Goal: Transaction & Acquisition: Purchase product/service

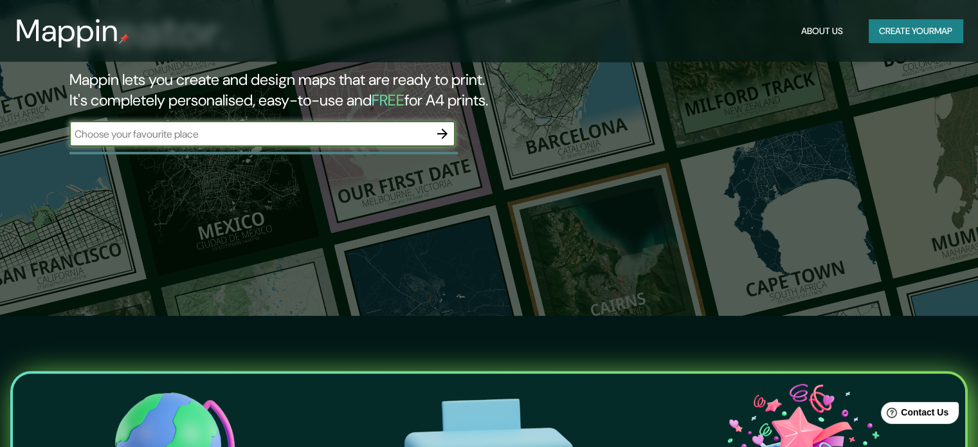
scroll to position [129, 0]
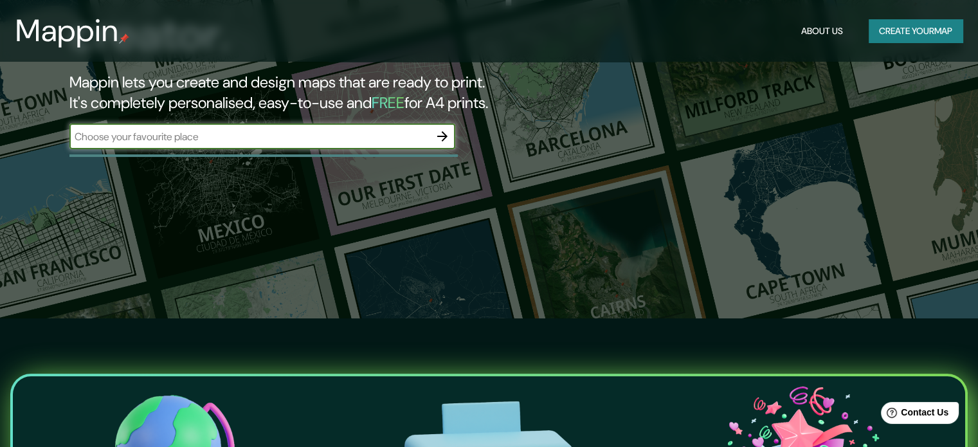
paste input "40°01′25.8″N, 5°21′22.0″W"
type input "40°01′25.8″N, 5°21′22.0″W"
click at [448, 142] on icon "button" at bounding box center [442, 136] width 15 height 15
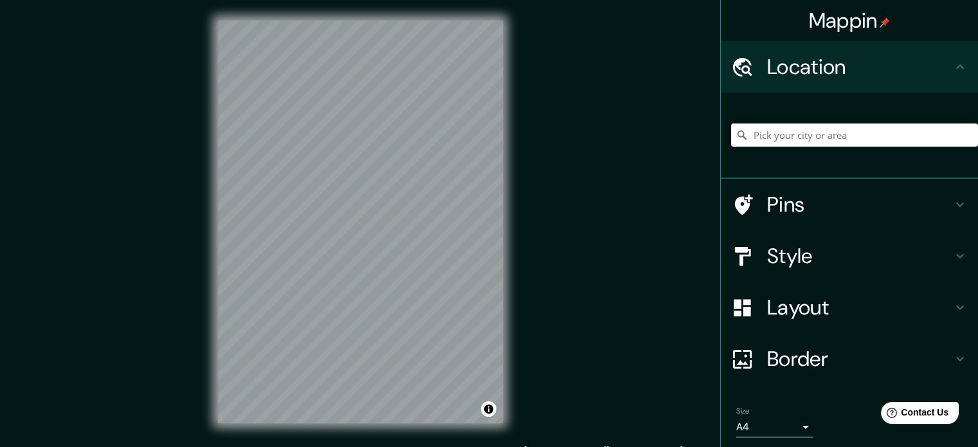
click at [541, 231] on div "Mappin Location Pins Style Layout Border Choose a border. Hint : you can make l…" at bounding box center [489, 232] width 978 height 464
click at [22, 289] on div "Mappin Location Pins Style Layout Border Choose a border. Hint : you can make l…" at bounding box center [489, 232] width 978 height 464
click at [631, 242] on div "Mappin Location Pins Style Layout Border Choose a border. Hint : you can make l…" at bounding box center [489, 232] width 978 height 464
click at [514, 218] on div "© Mapbox © OpenStreetMap Improve this map" at bounding box center [360, 222] width 326 height 444
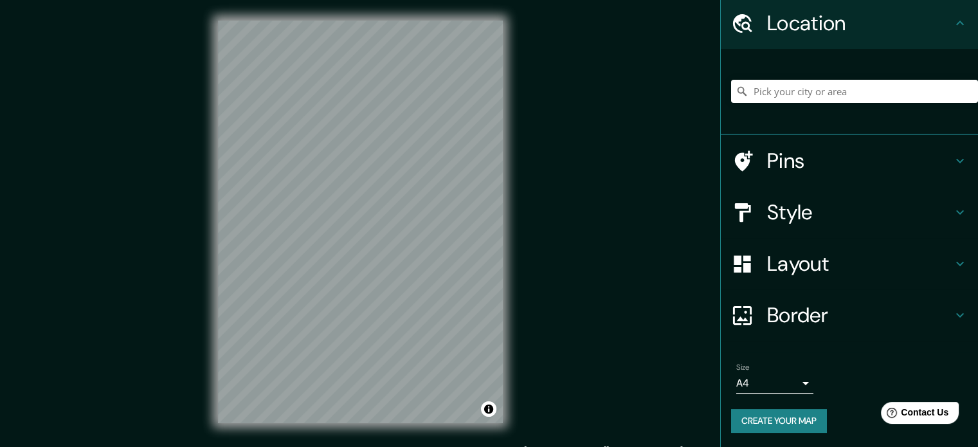
click at [826, 204] on h4 "Style" at bounding box center [859, 212] width 185 height 26
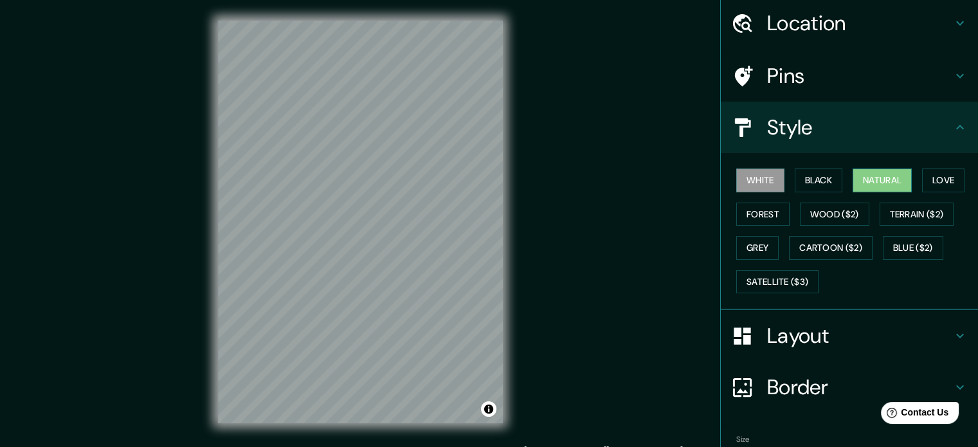
click at [856, 181] on button "Natural" at bounding box center [881, 180] width 59 height 24
click at [951, 182] on button "Love" at bounding box center [943, 180] width 42 height 24
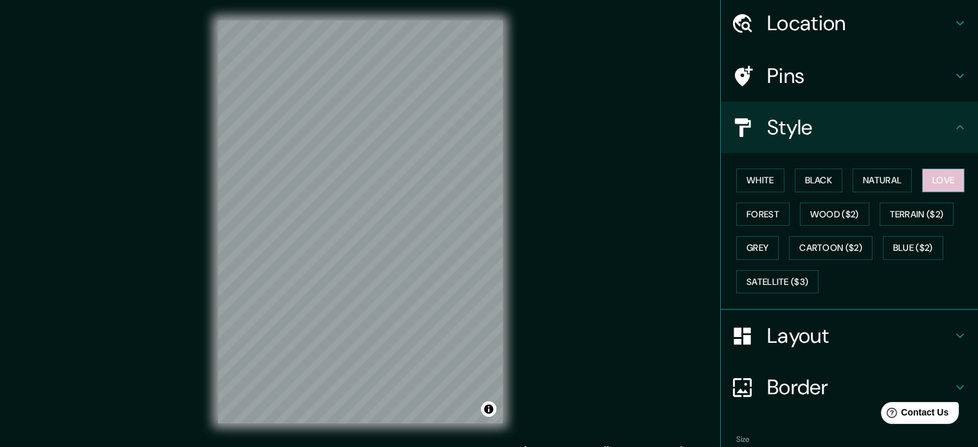
click at [951, 182] on button "Love" at bounding box center [943, 180] width 42 height 24
click at [857, 183] on button "Natural" at bounding box center [881, 180] width 59 height 24
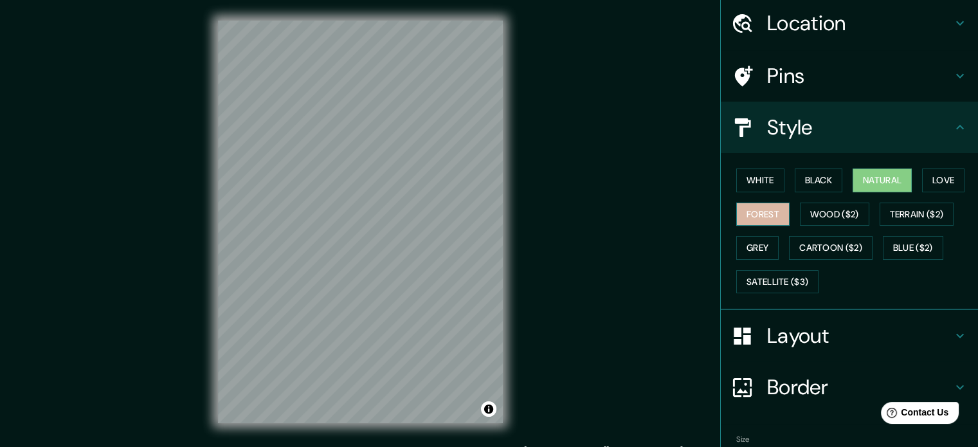
click at [736, 218] on button "Forest" at bounding box center [762, 214] width 53 height 24
click at [760, 173] on button "White" at bounding box center [760, 180] width 48 height 24
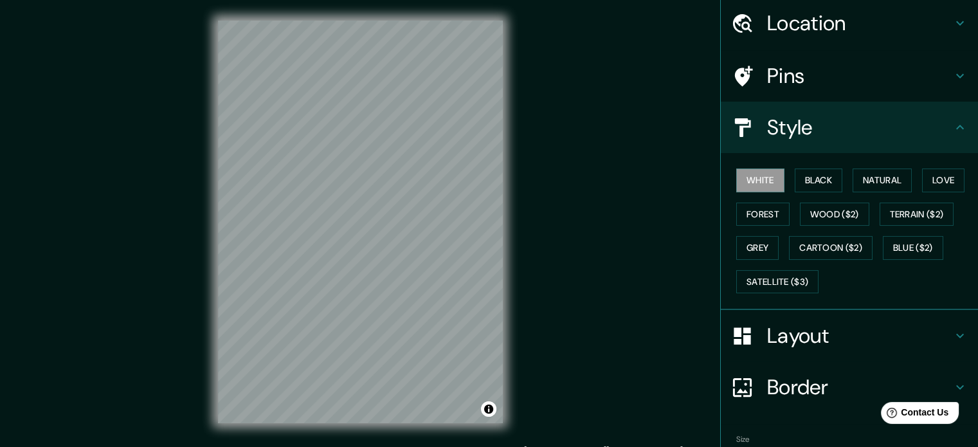
click at [802, 336] on h4 "Layout" at bounding box center [859, 336] width 185 height 26
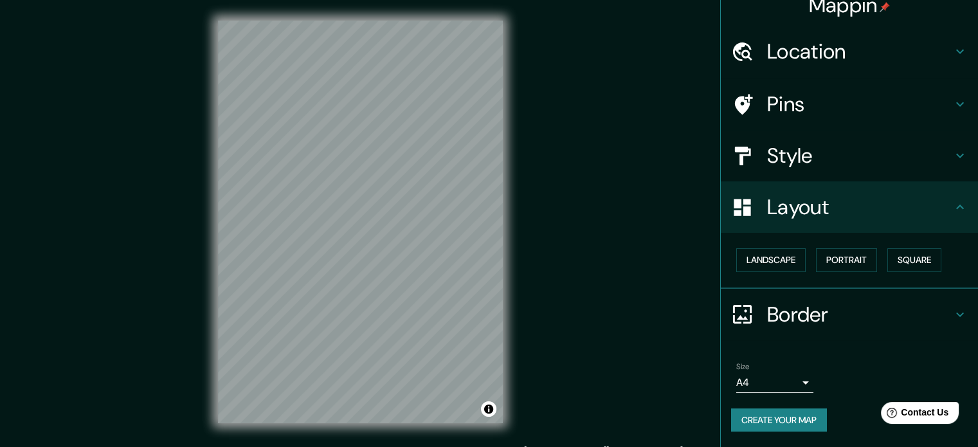
scroll to position [14, 0]
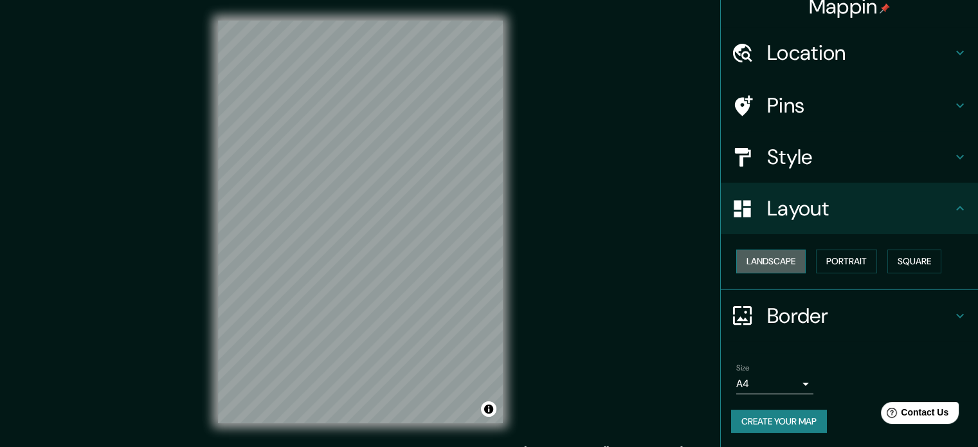
click at [787, 266] on button "Landscape" at bounding box center [770, 261] width 69 height 24
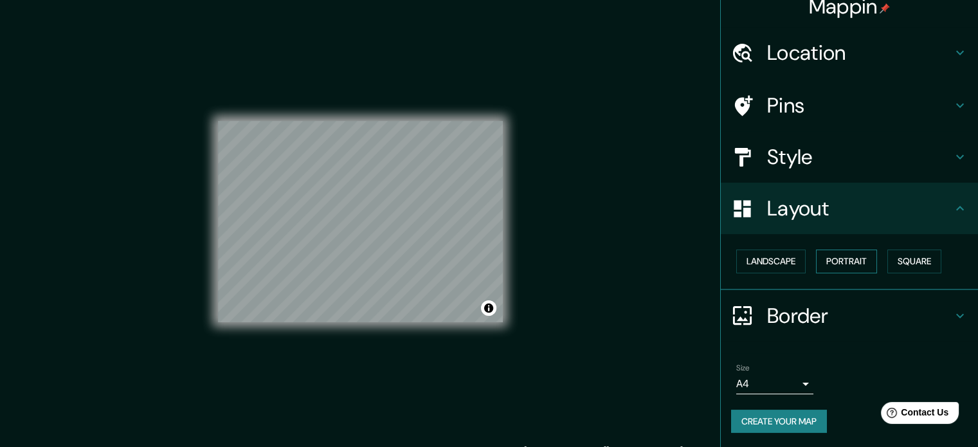
click at [860, 259] on button "Portrait" at bounding box center [846, 261] width 61 height 24
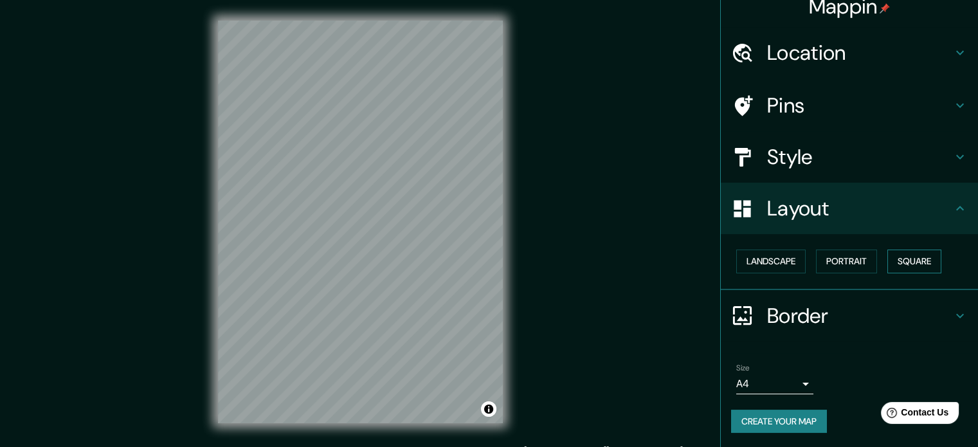
click at [922, 259] on button "Square" at bounding box center [914, 261] width 54 height 24
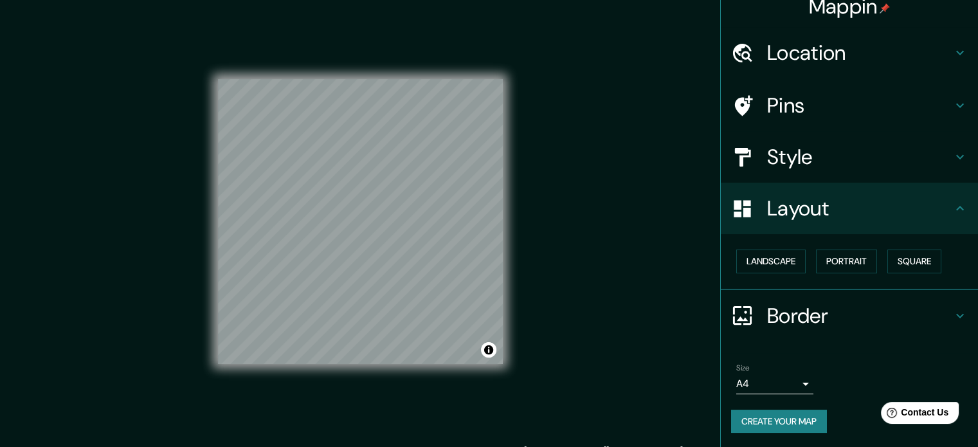
click at [800, 316] on h4 "Border" at bounding box center [859, 316] width 185 height 26
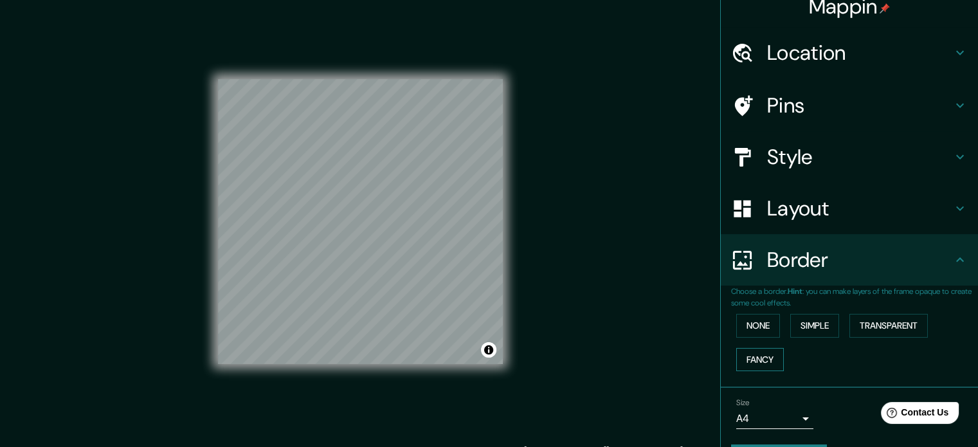
click at [757, 354] on button "Fancy" at bounding box center [760, 360] width 48 height 24
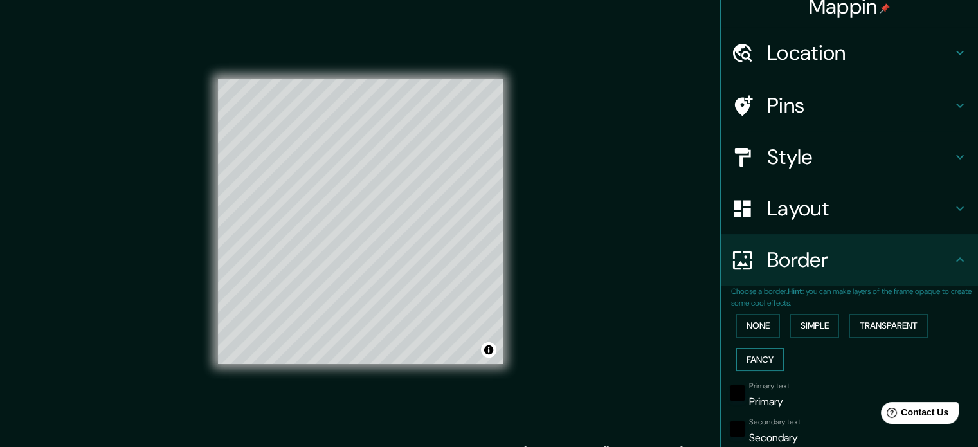
click at [757, 354] on button "Fancy" at bounding box center [760, 360] width 48 height 24
type input "177"
type input "35"
type input "18"
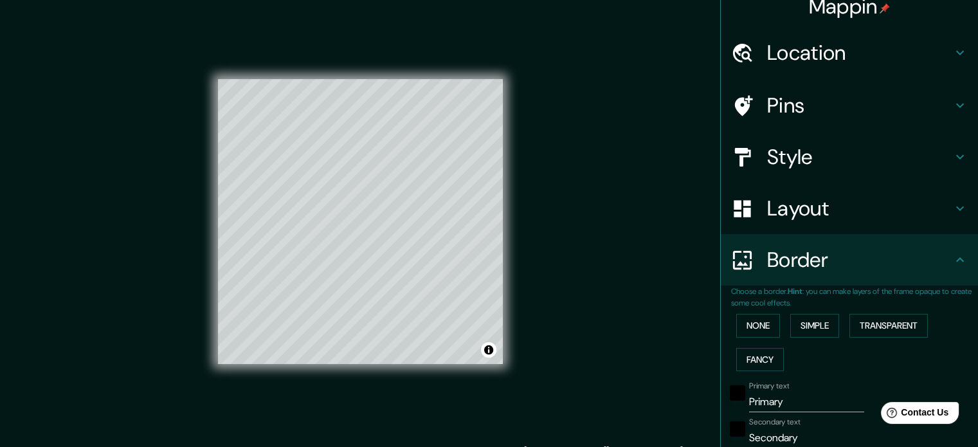
scroll to position [143, 0]
